Goal: Transaction & Acquisition: Subscribe to service/newsletter

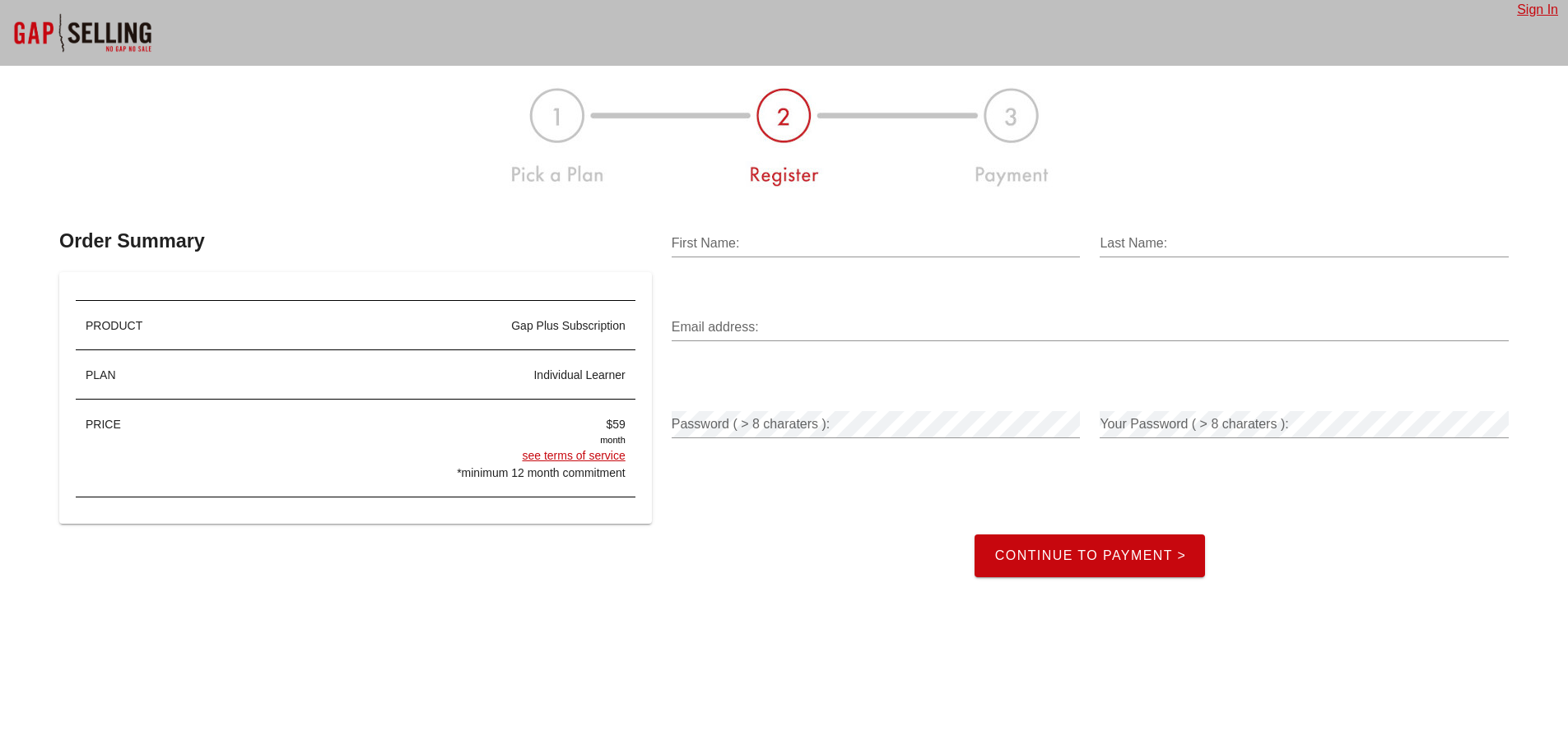
click at [614, 423] on div "$59" at bounding box center [426, 424] width 400 height 17
click at [556, 374] on div "individual learner" at bounding box center [426, 375] width 400 height 17
click at [719, 252] on input "First Name:" at bounding box center [875, 243] width 409 height 26
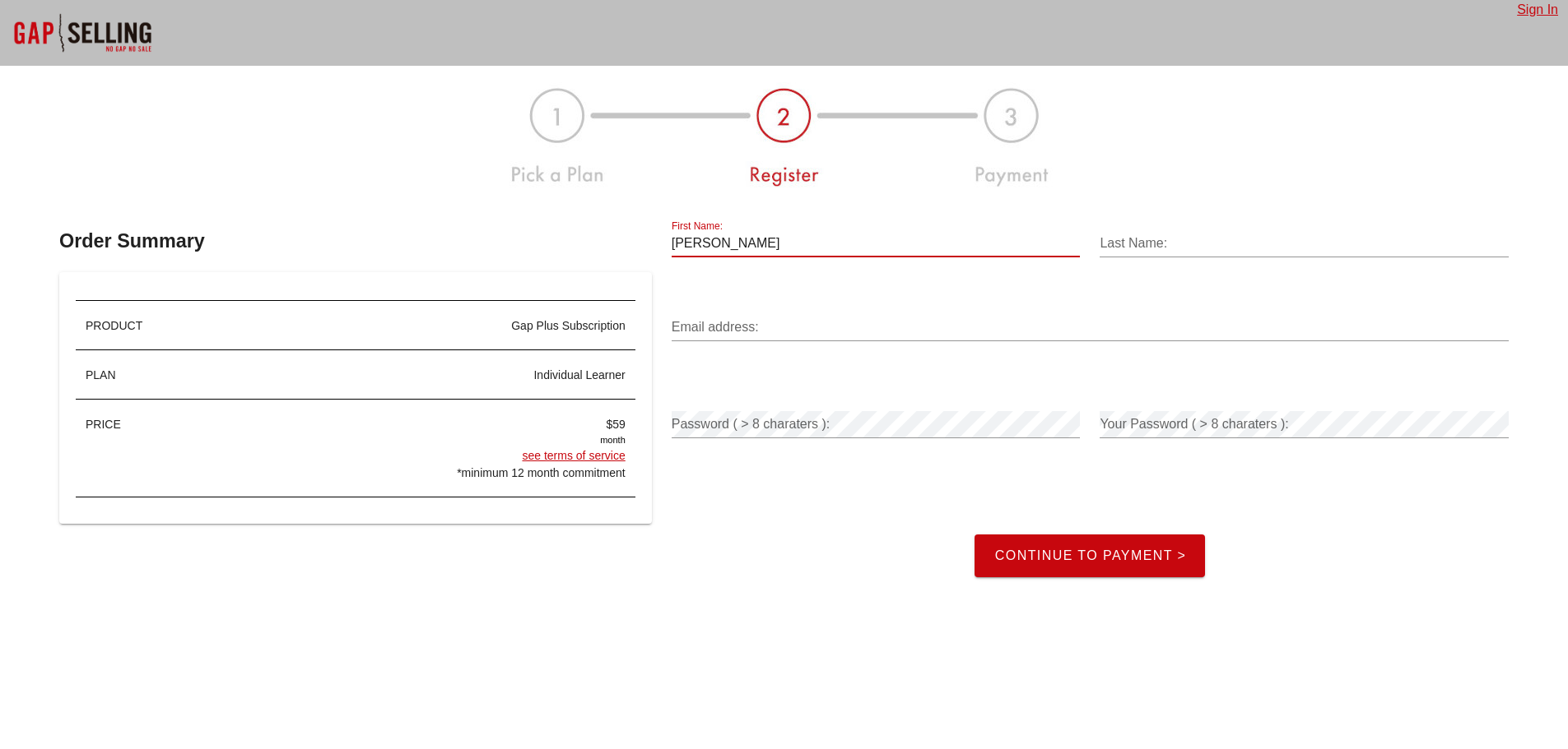
type input "[PERSON_NAME]"
click at [694, 330] on input "Email address:" at bounding box center [1089, 326] width 837 height 26
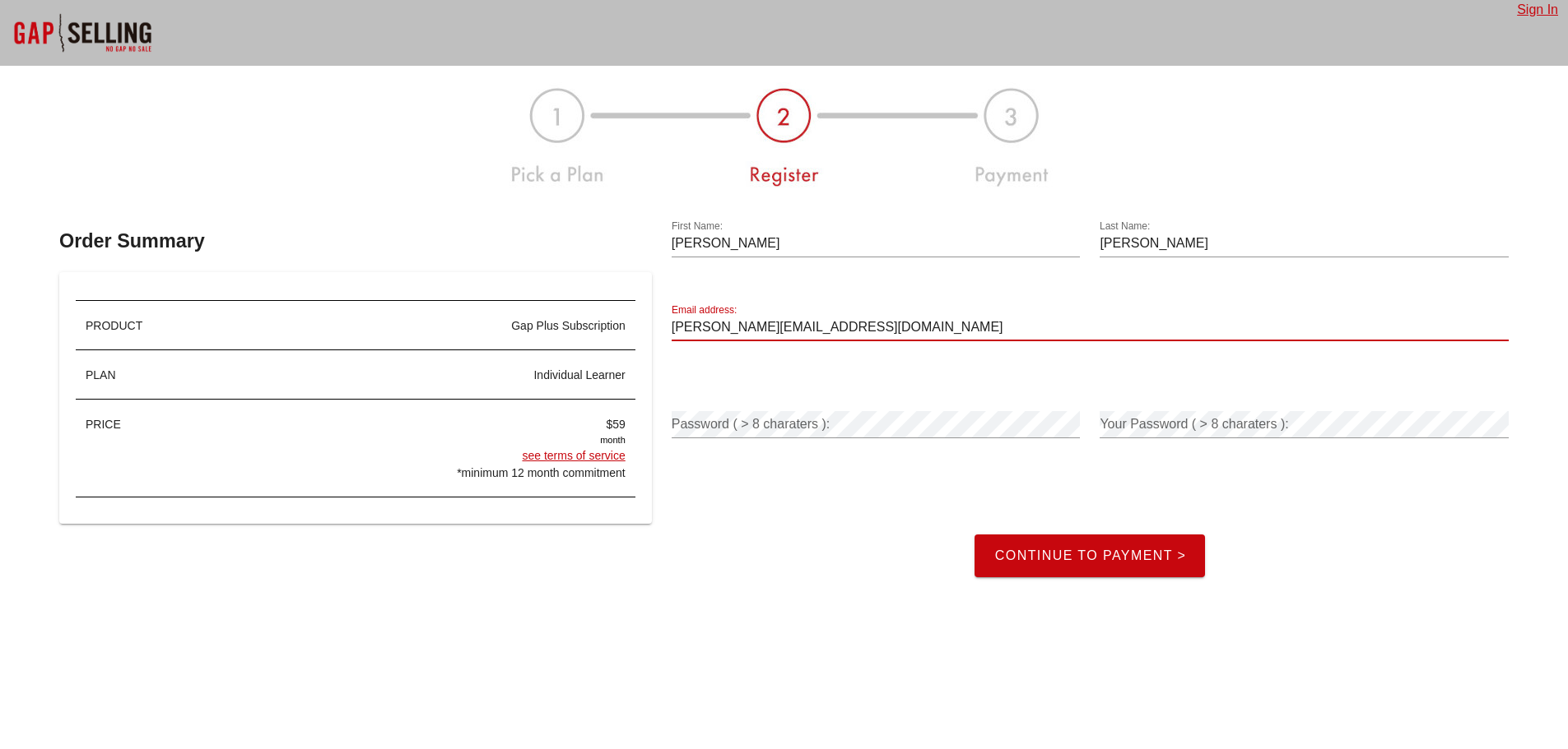
type input "[PERSON_NAME][EMAIL_ADDRESS][DOMAIN_NAME]"
click at [1080, 411] on div at bounding box center [1080, 411] width 0 height 0
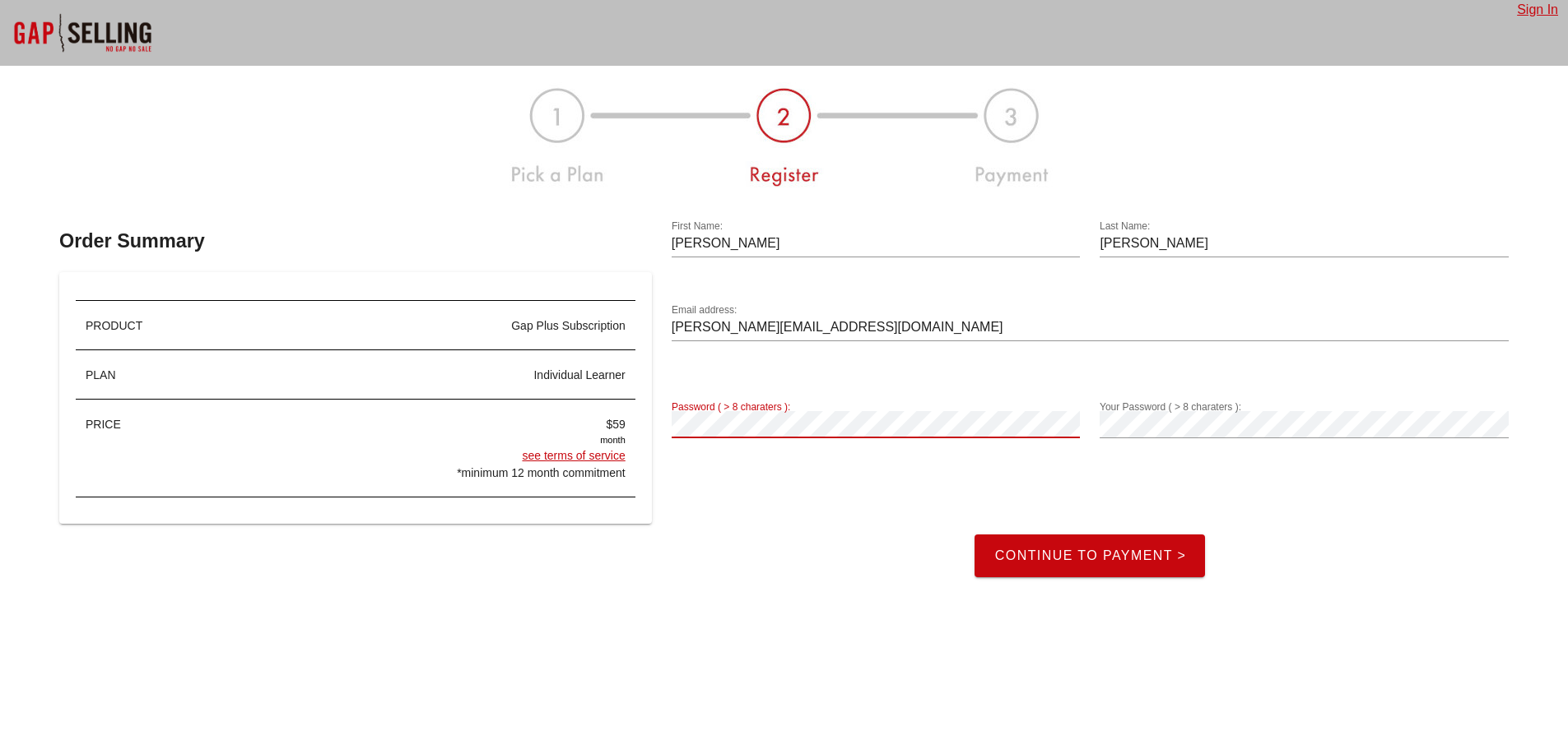
click at [1048, 557] on span "Continue to Payment >" at bounding box center [1089, 556] width 193 height 14
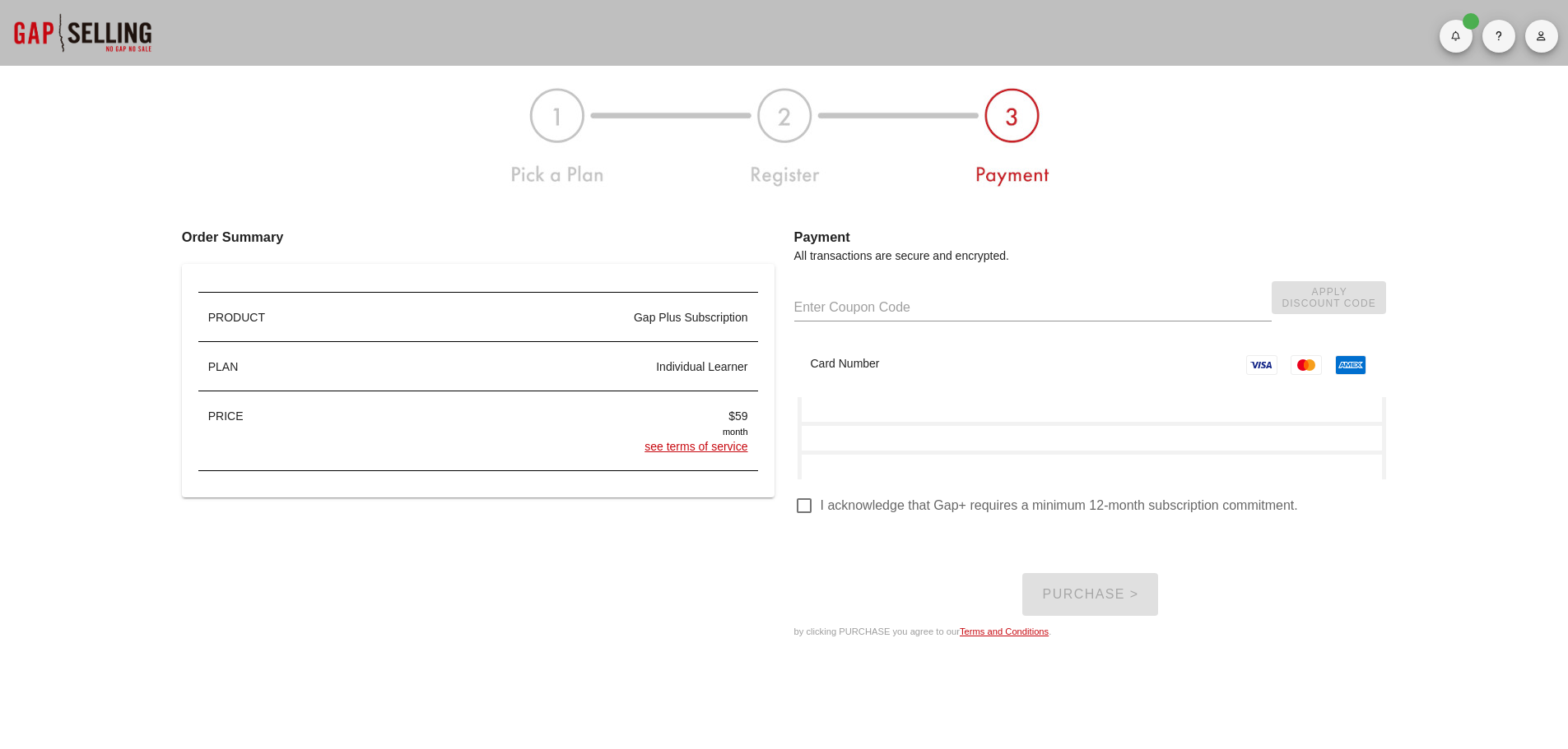
click at [800, 510] on div at bounding box center [803, 505] width 28 height 28
checkbox input "true"
click at [1093, 596] on span "Purchase >" at bounding box center [1089, 594] width 97 height 14
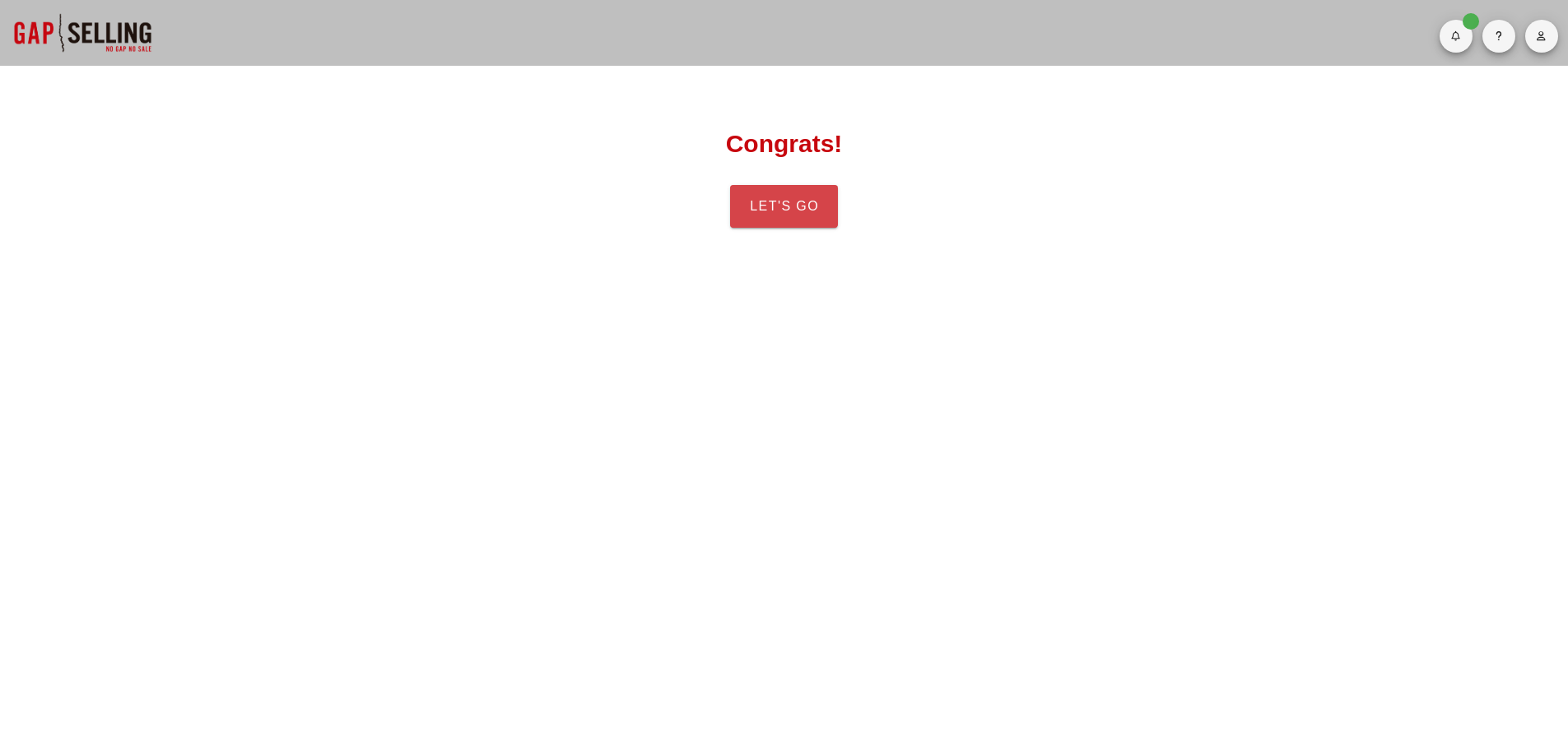
click at [794, 212] on span "Let's Go" at bounding box center [784, 206] width 70 height 14
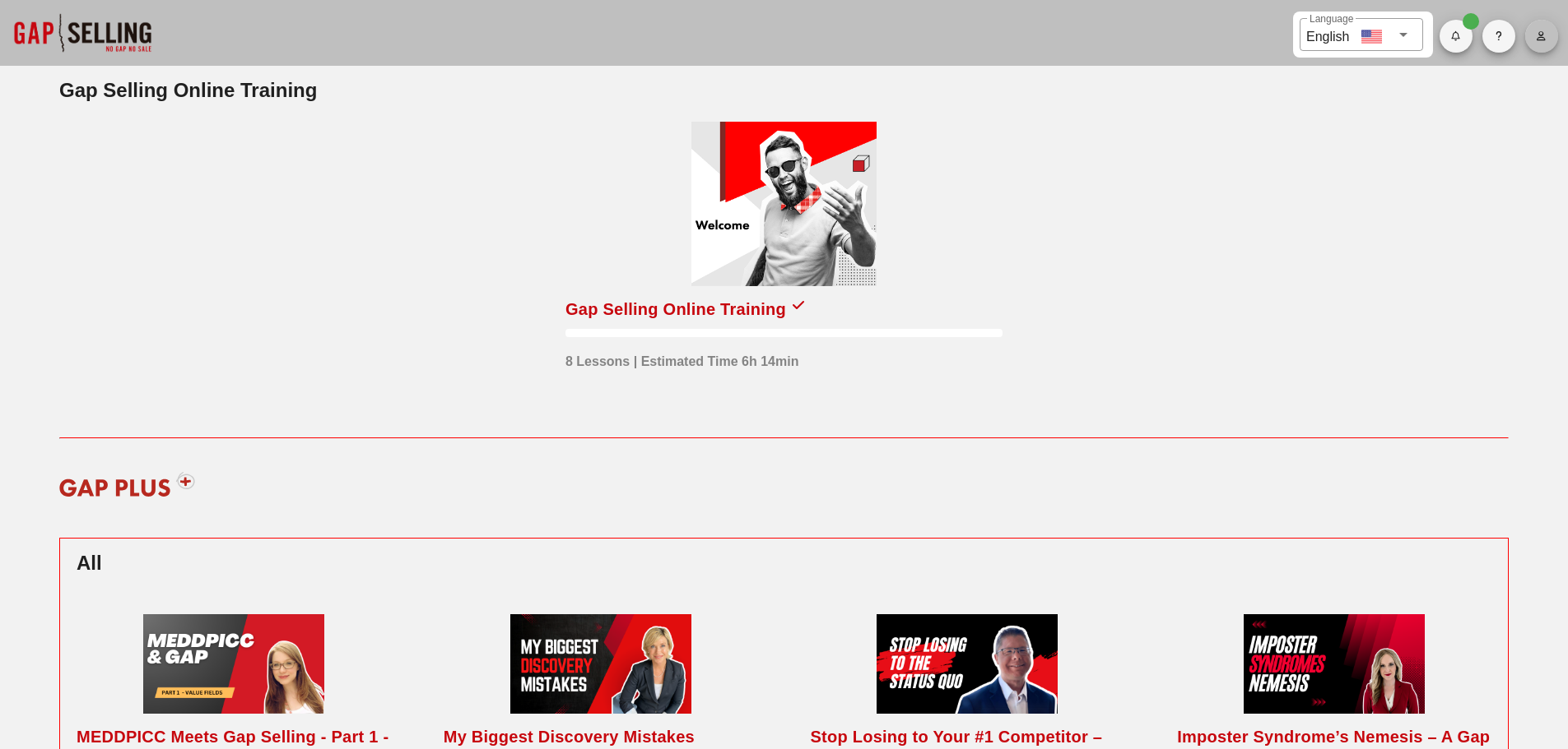
click at [1541, 35] on icon "button" at bounding box center [1541, 36] width 11 height 10
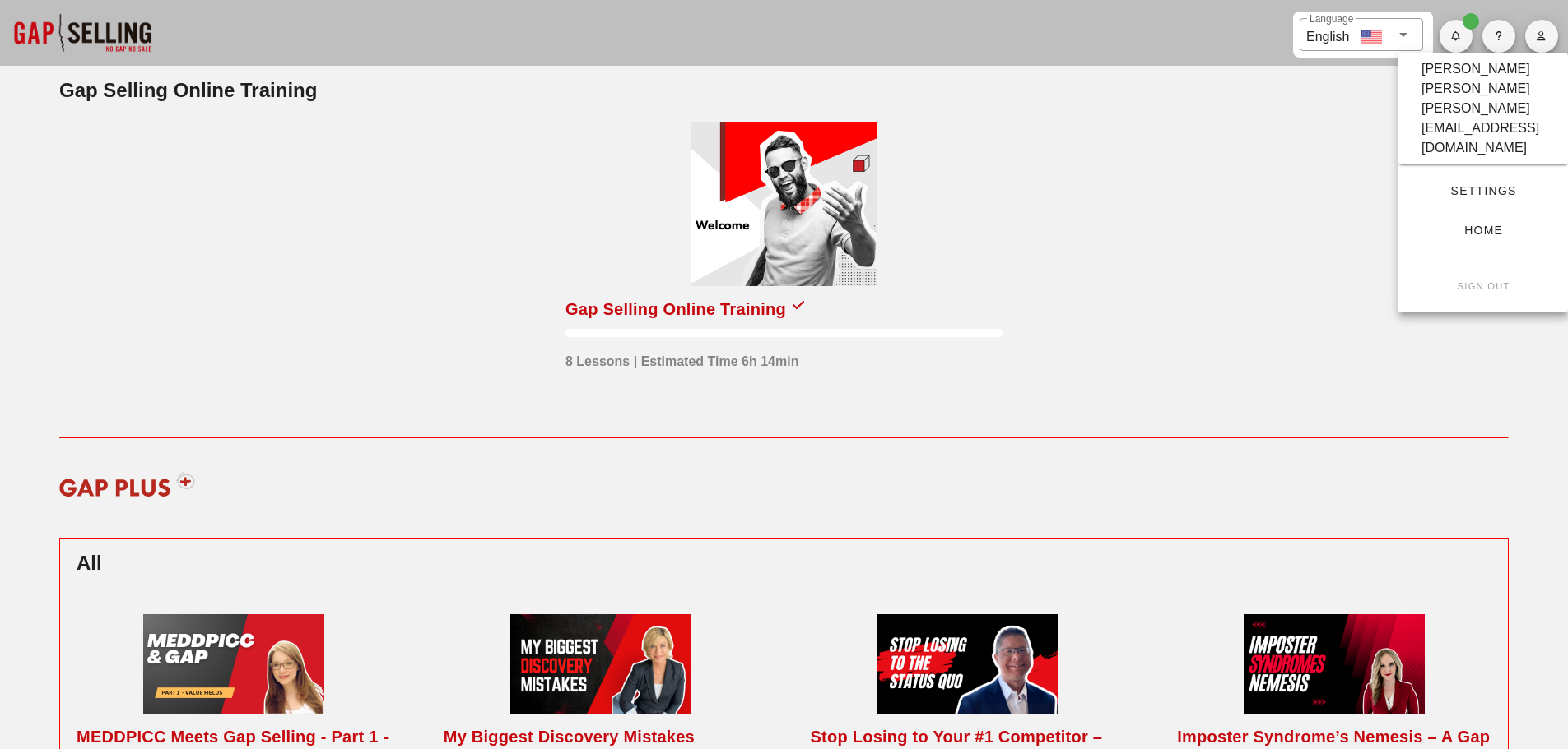
click at [1197, 34] on div "​ Language English" at bounding box center [784, 32] width 1568 height 66
